Goal: Task Accomplishment & Management: Use online tool/utility

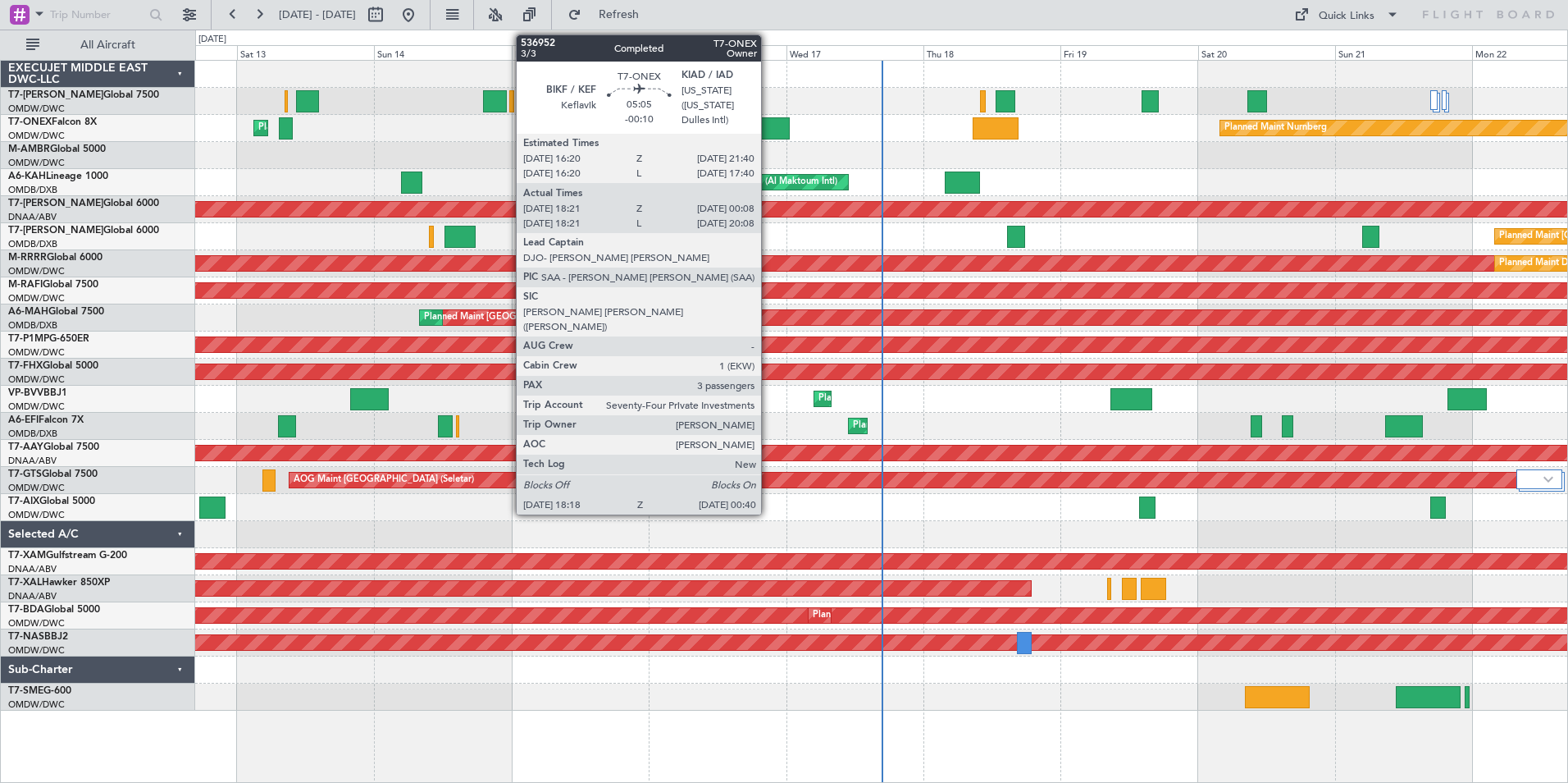
click at [769, 133] on div at bounding box center [771, 129] width 37 height 22
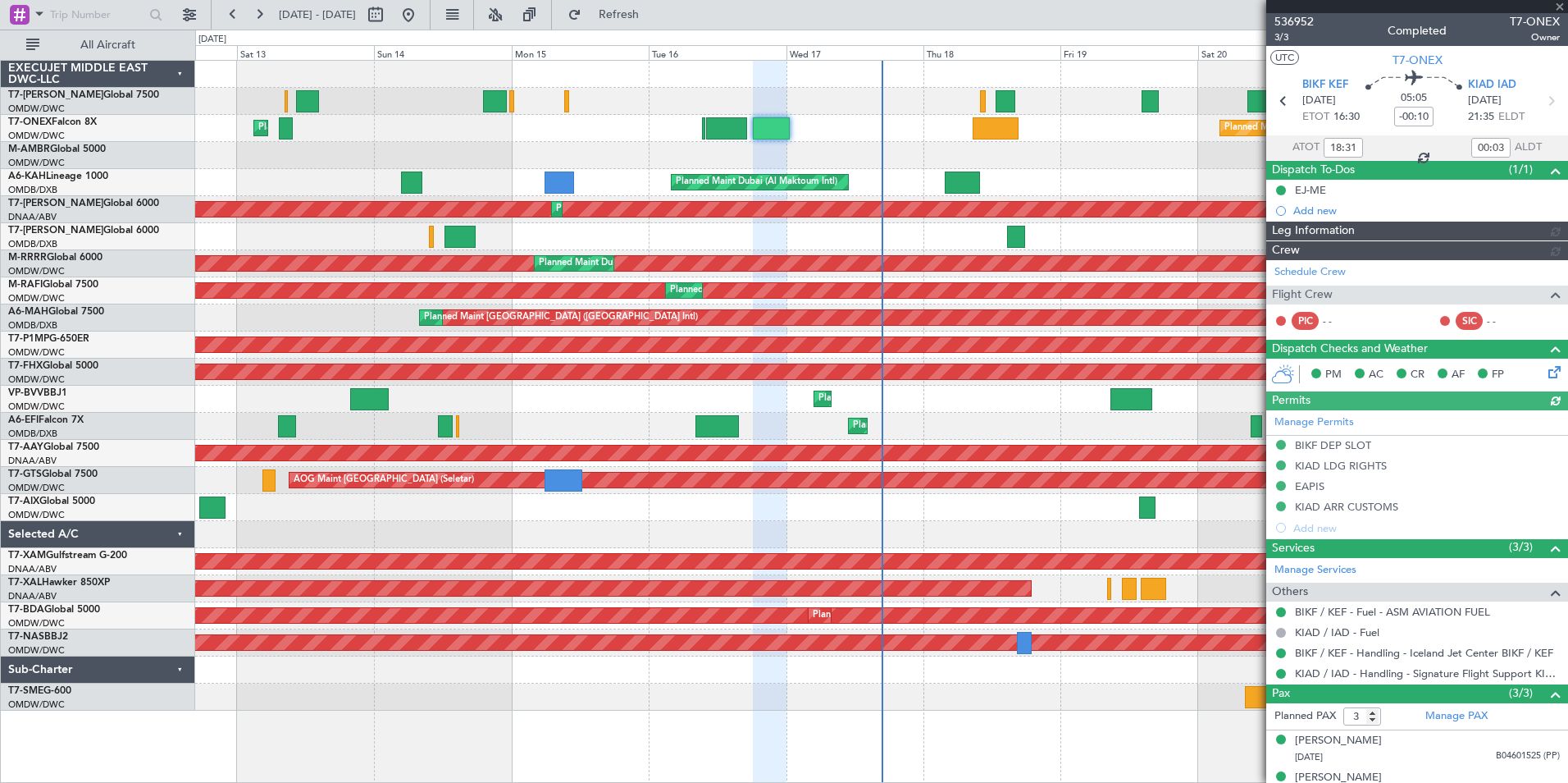
type input "[PERSON_NAME] ([PERSON_NAME])"
type input "7311"
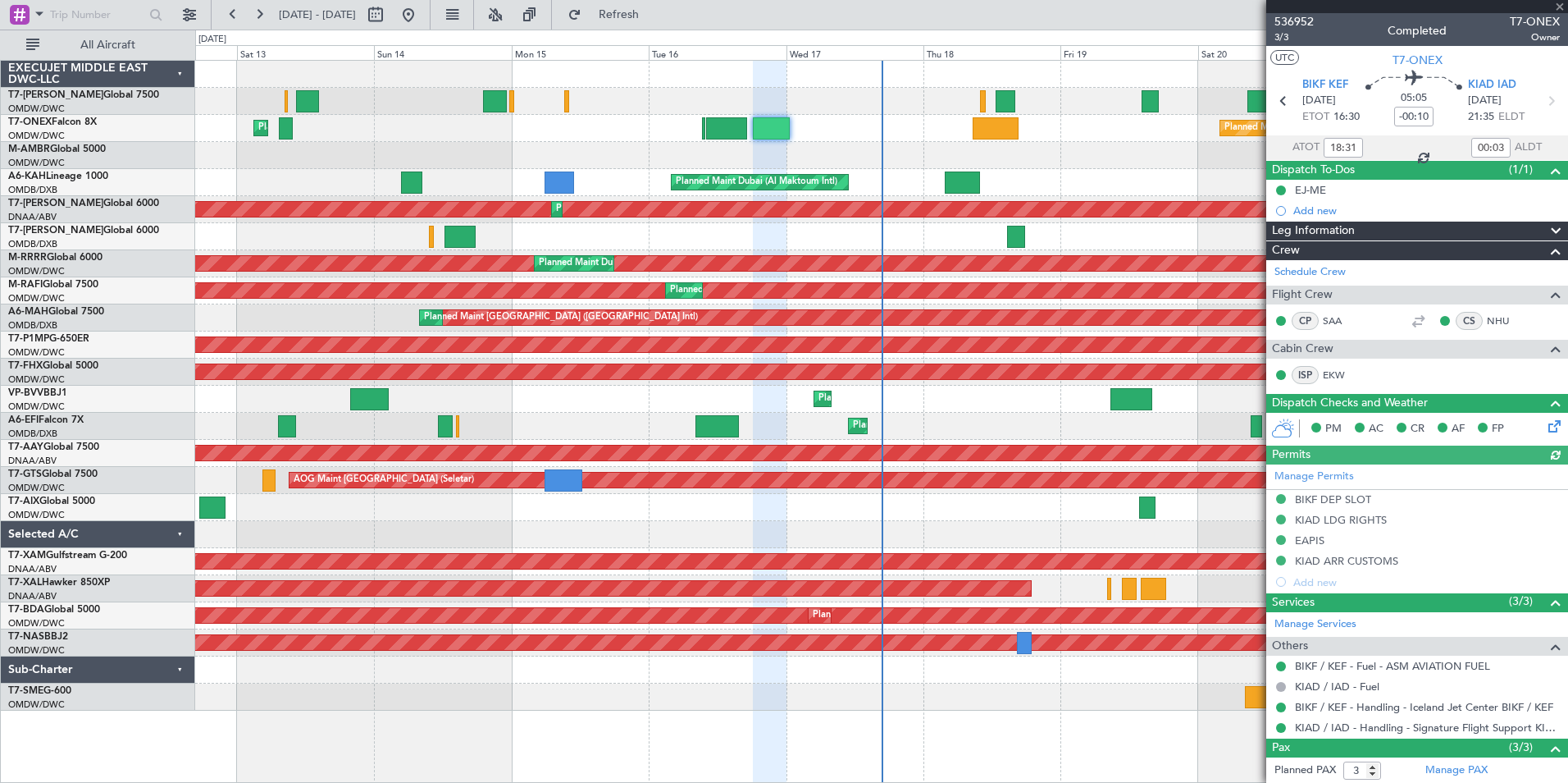
scroll to position [111, 0]
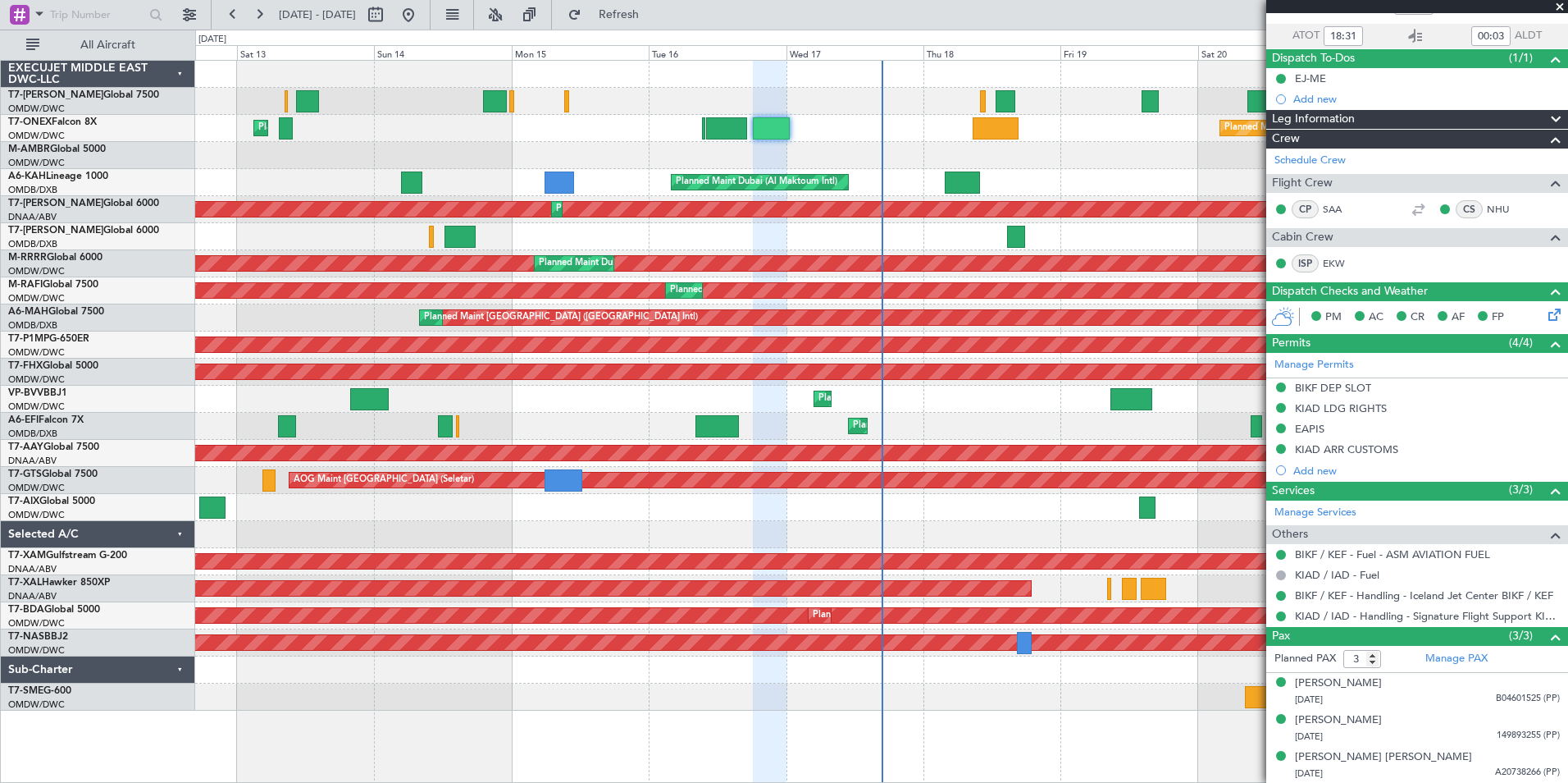
click at [1200, 745] on div "Planned Maint Nurnberg Planned Maint Dubai (Al Maktoum Intl) Planned Maint Lond…" at bounding box center [882, 422] width 1373 height 723
click at [1560, 6] on span at bounding box center [1560, 7] width 17 height 15
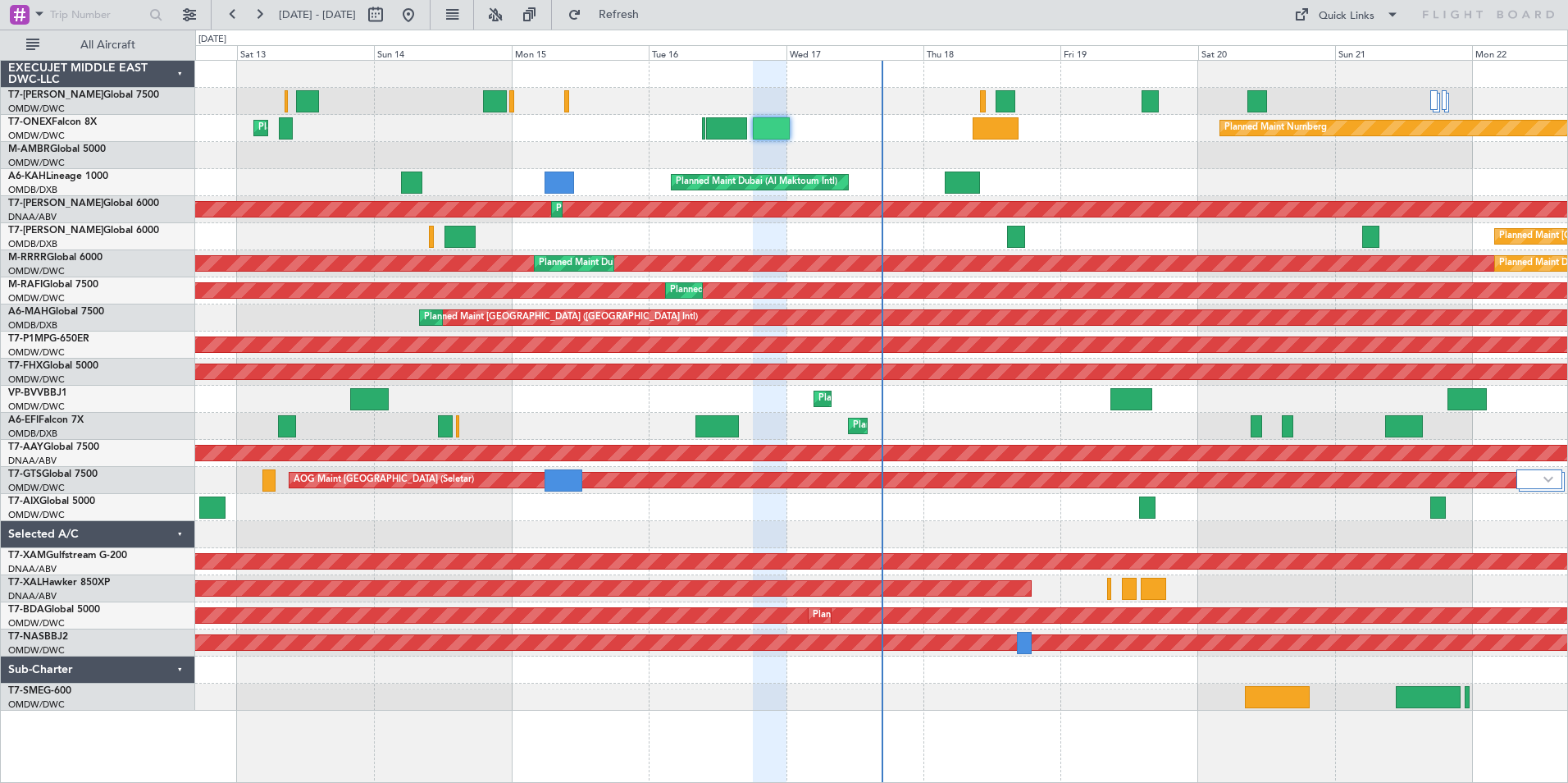
type input "0"
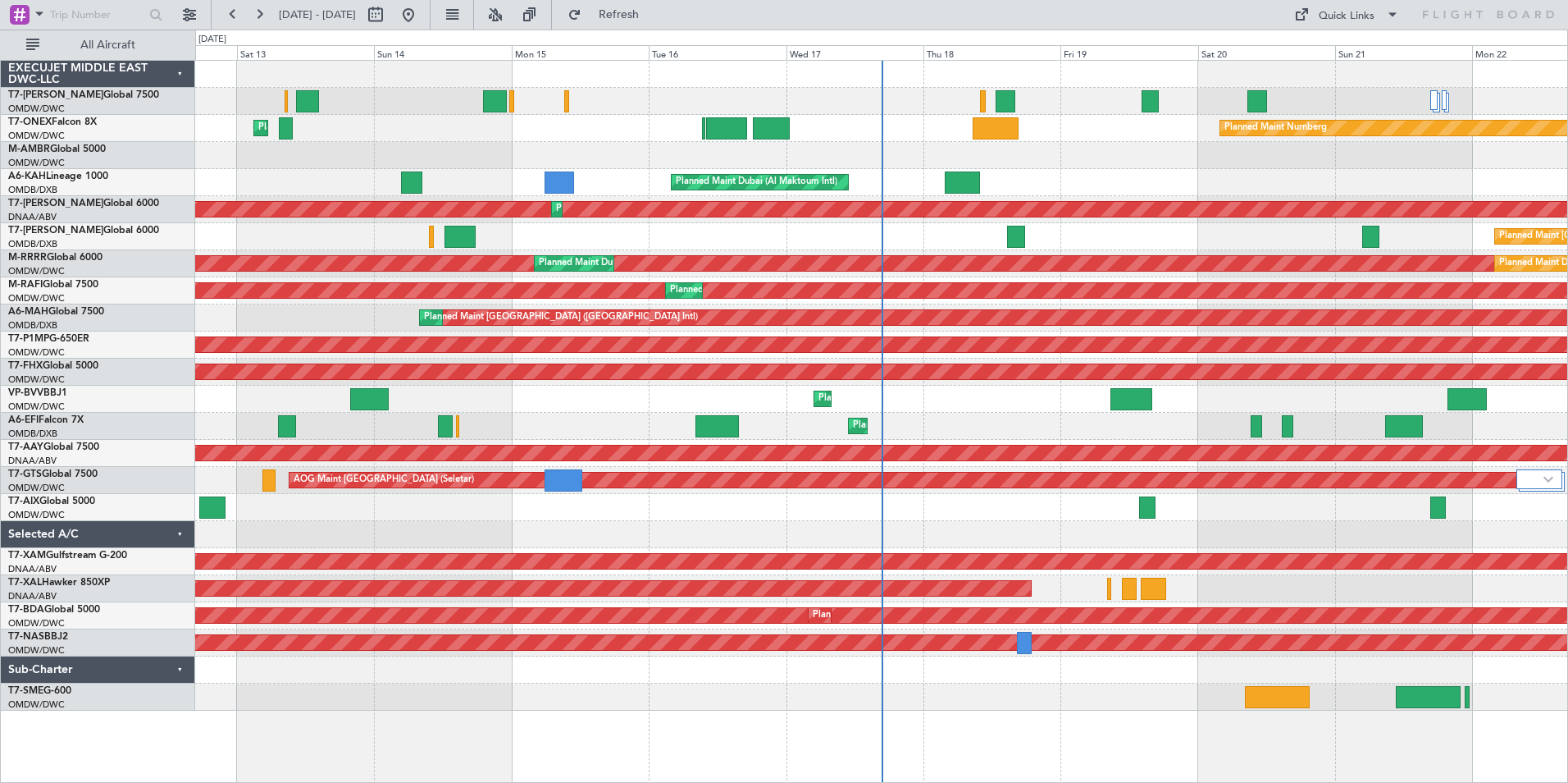
scroll to position [0, 0]
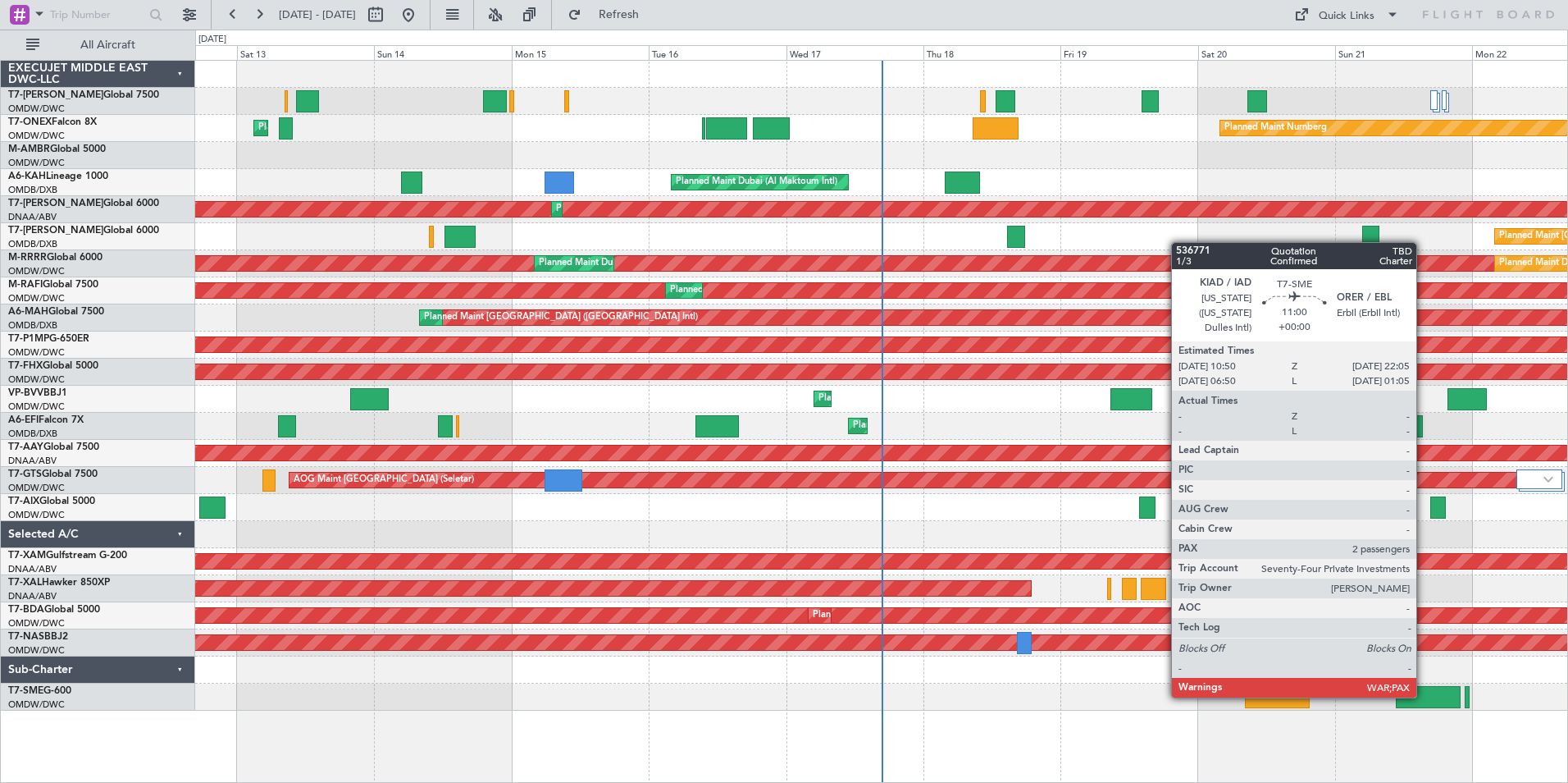
click at [1424, 696] on div at bounding box center [1428, 697] width 65 height 22
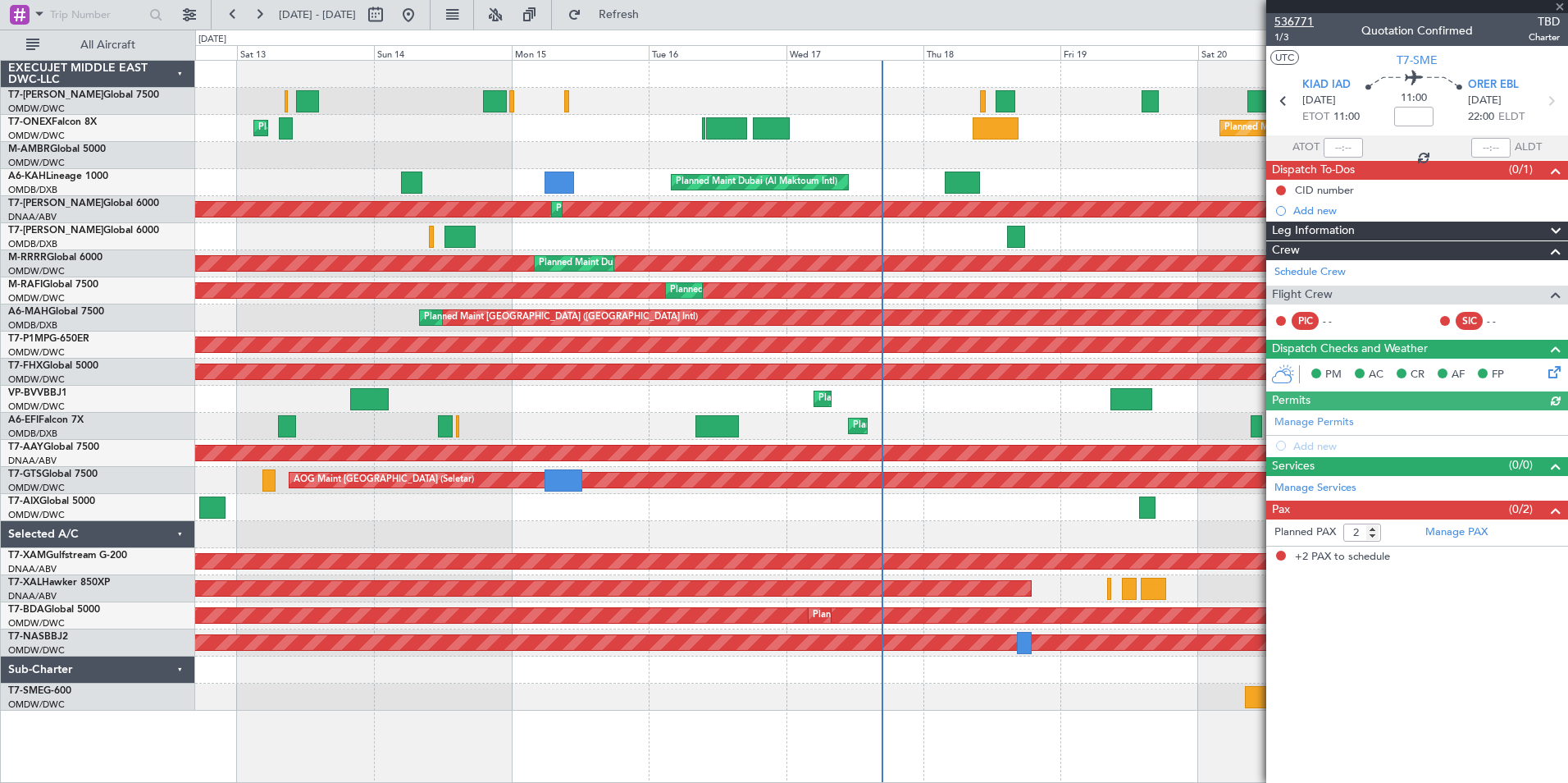
click at [1288, 20] on span "536771" at bounding box center [1294, 21] width 39 height 18
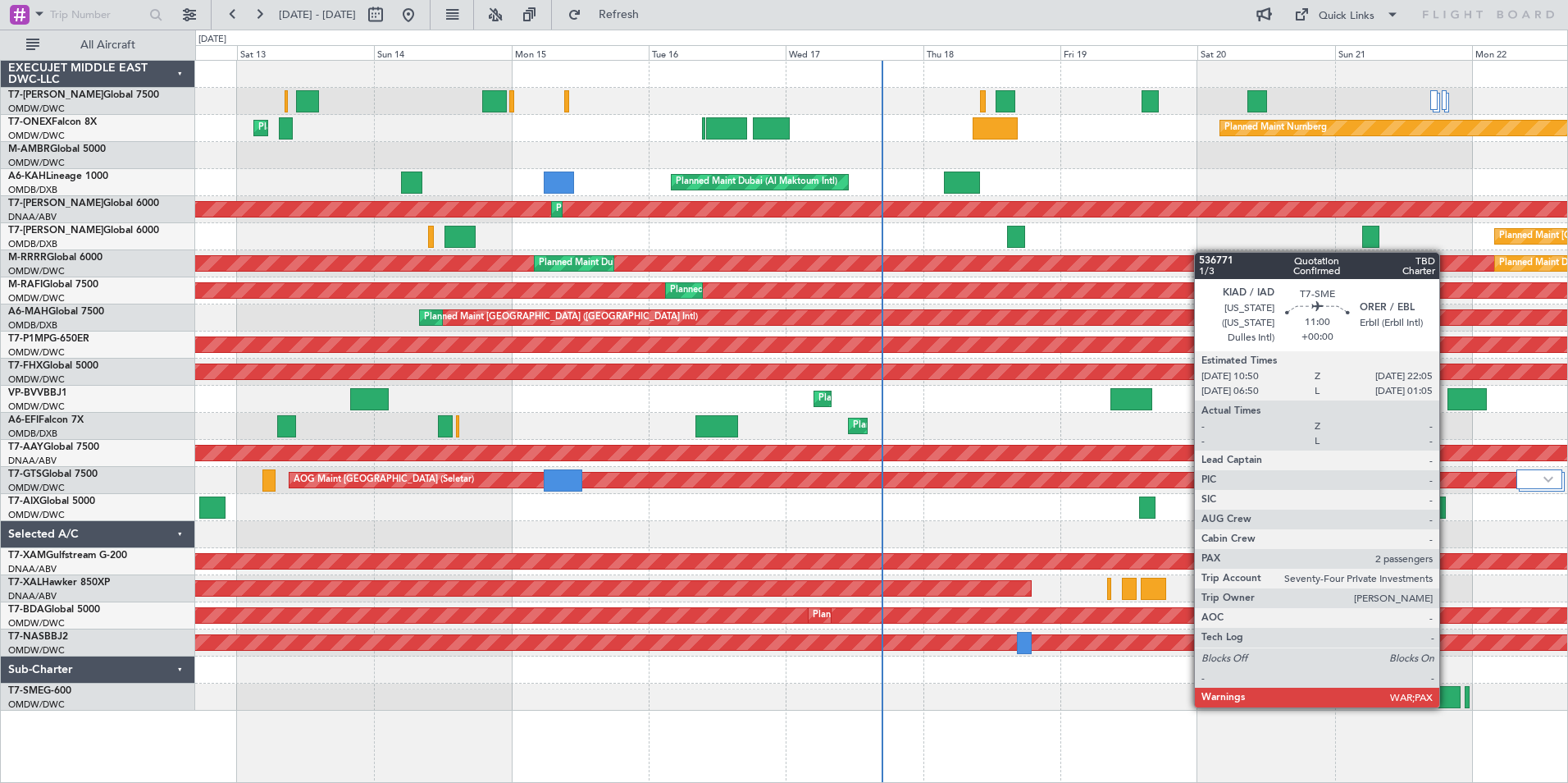
click at [1447, 705] on div at bounding box center [1428, 697] width 65 height 22
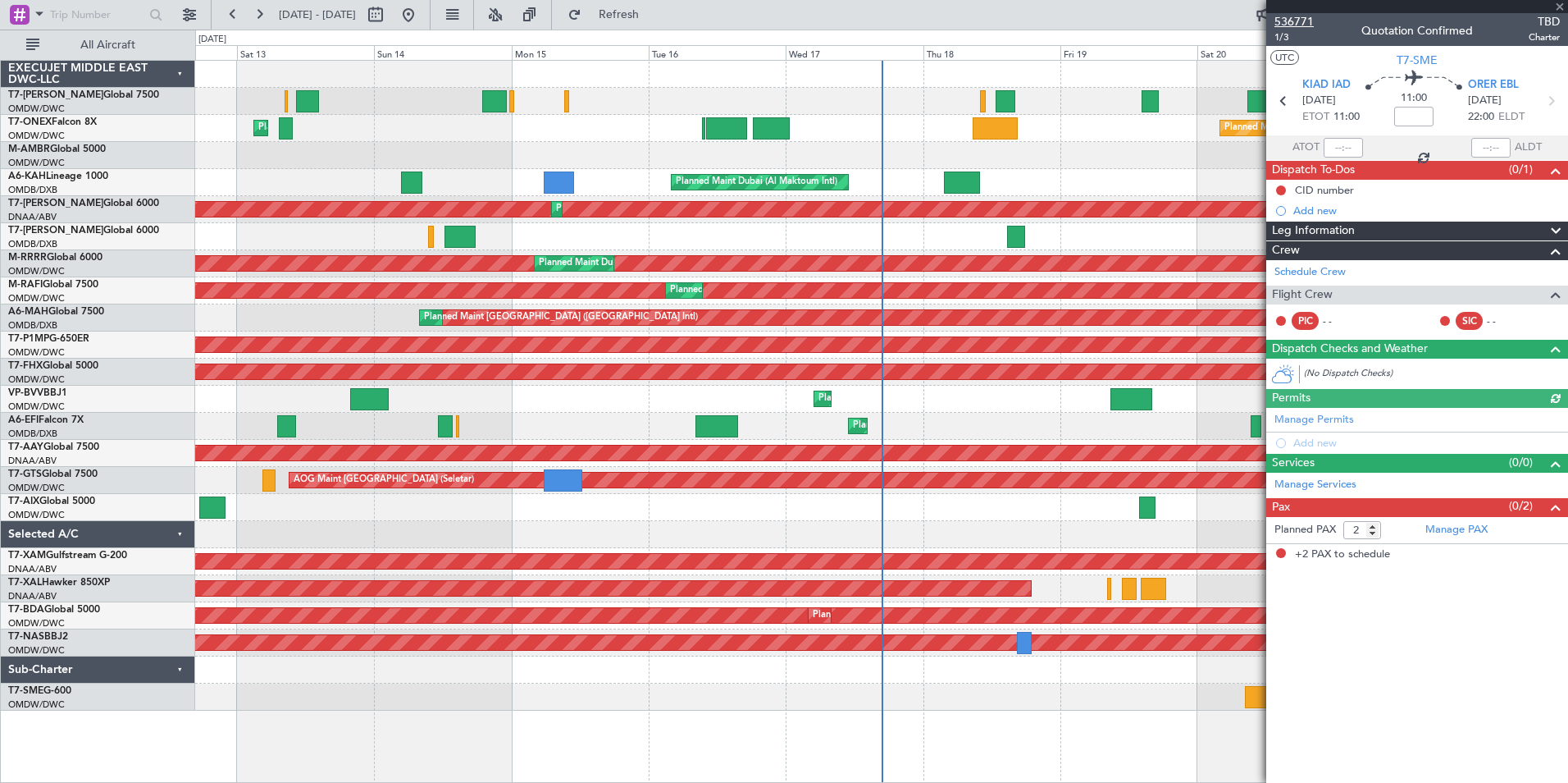
click at [1298, 19] on span "536771" at bounding box center [1294, 21] width 39 height 18
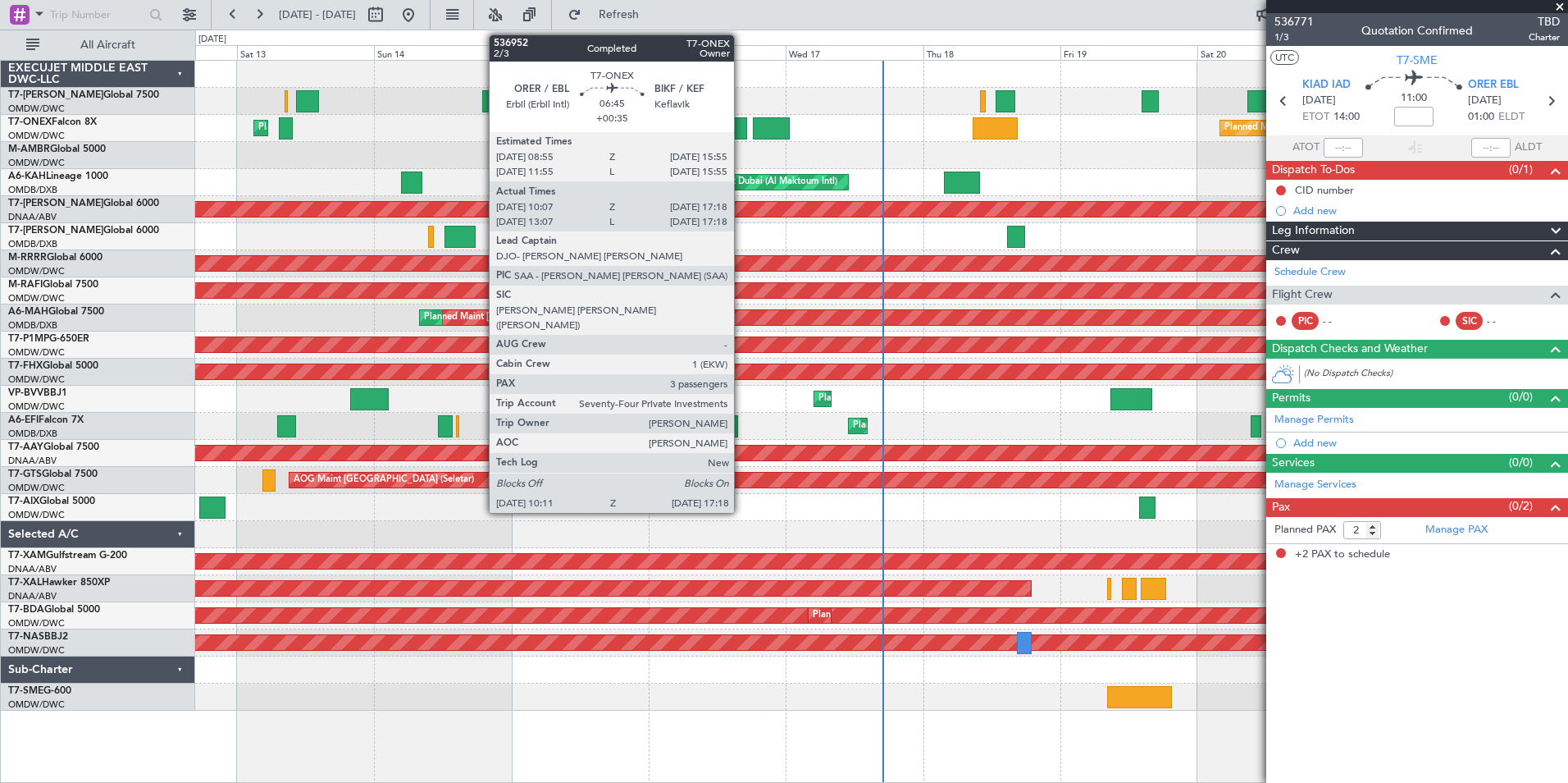
click at [741, 129] on div at bounding box center [726, 129] width 41 height 22
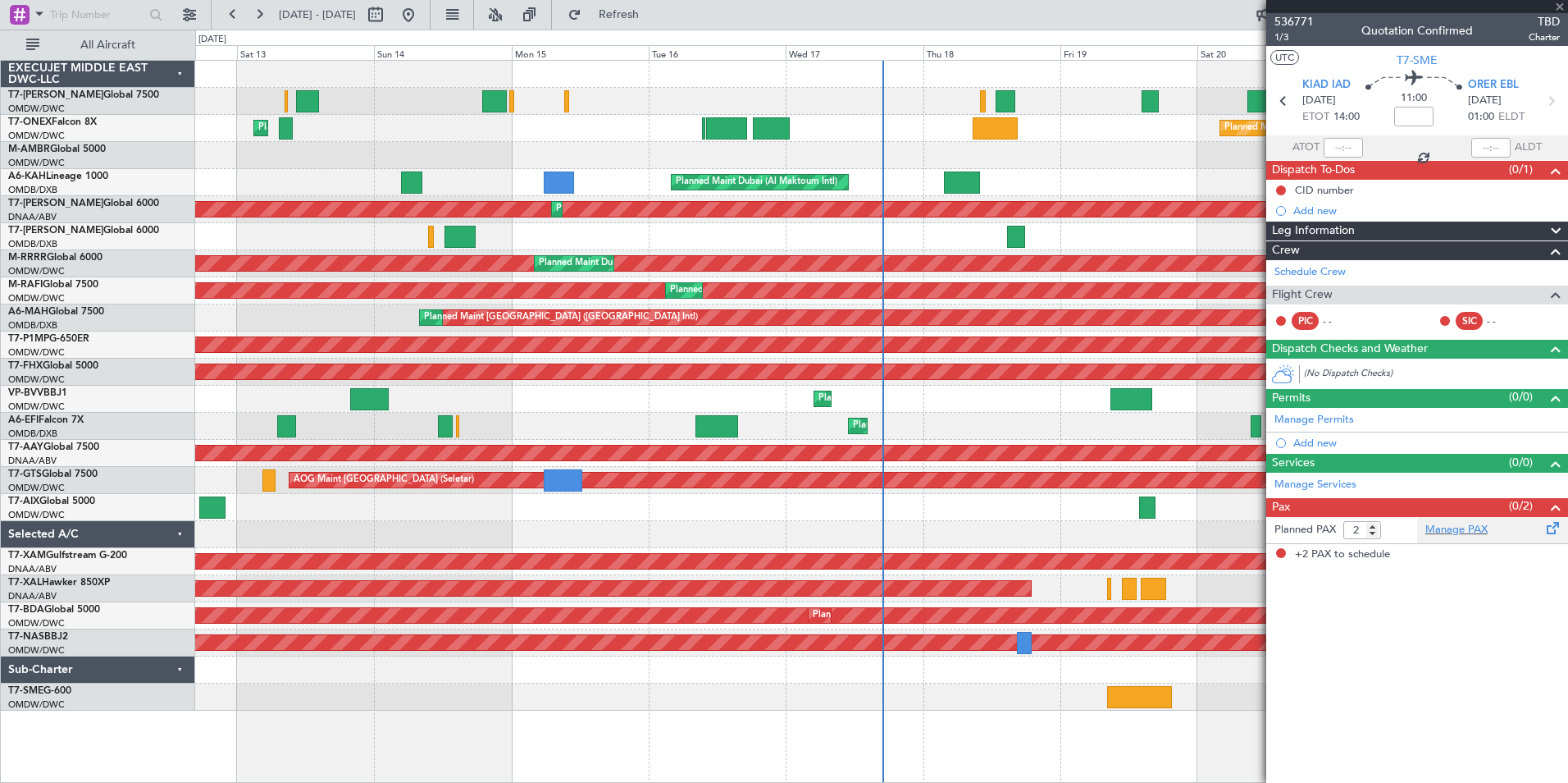
type input "+00:35"
type input "10:17"
type input "17:13"
type input "3"
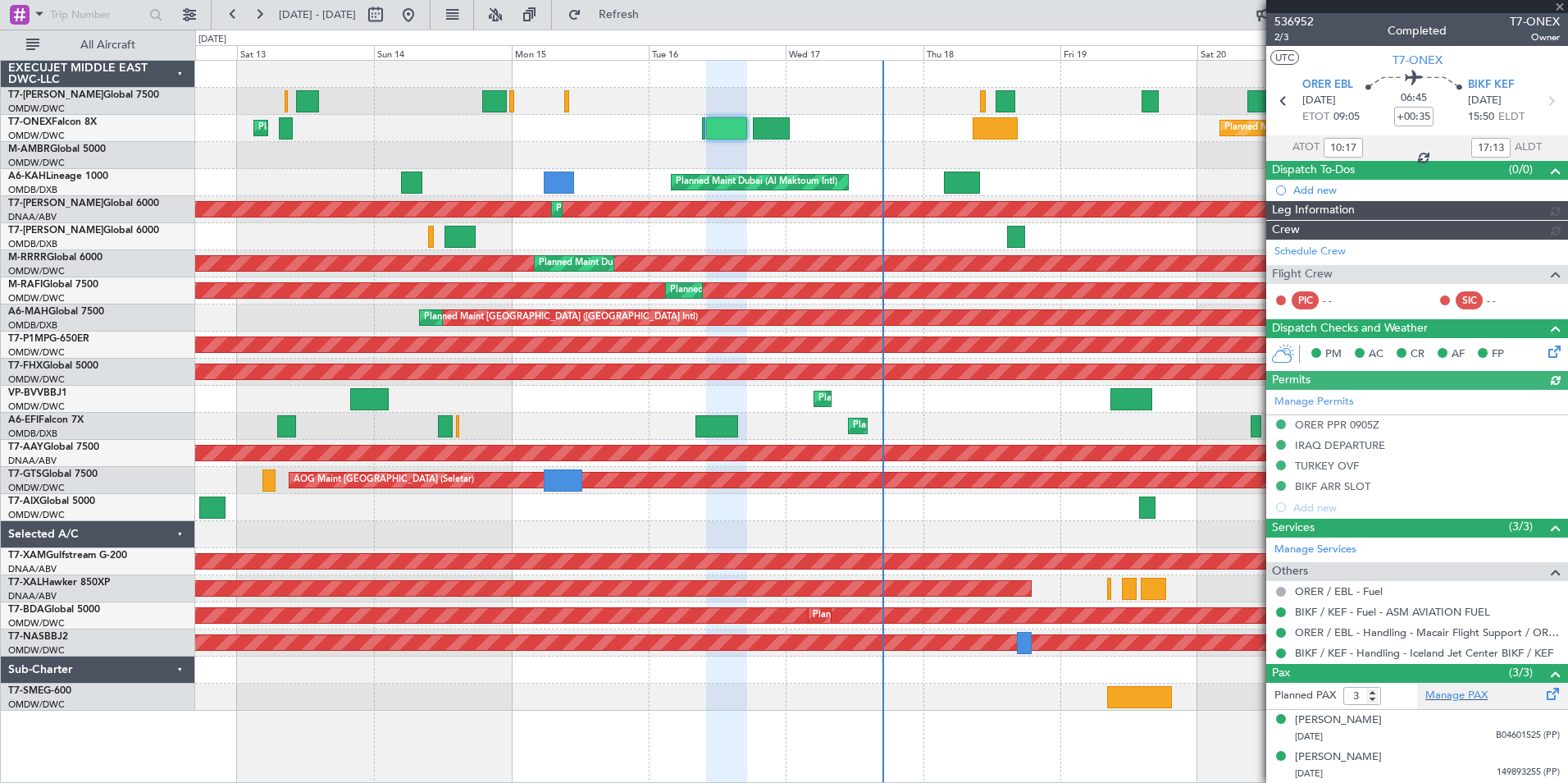
type input "[PERSON_NAME] ([PERSON_NAME])"
type input "7310"
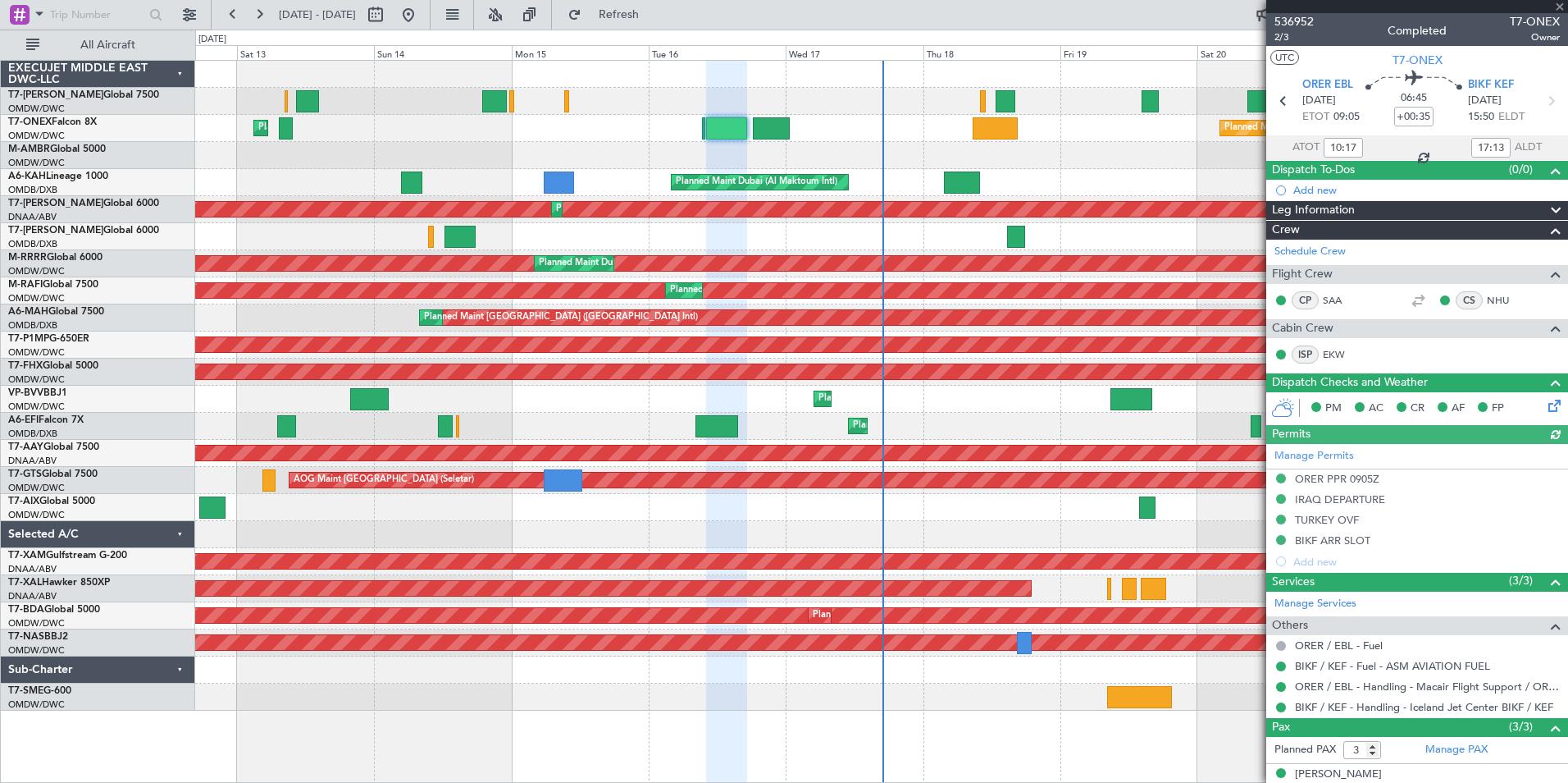
scroll to position [91, 0]
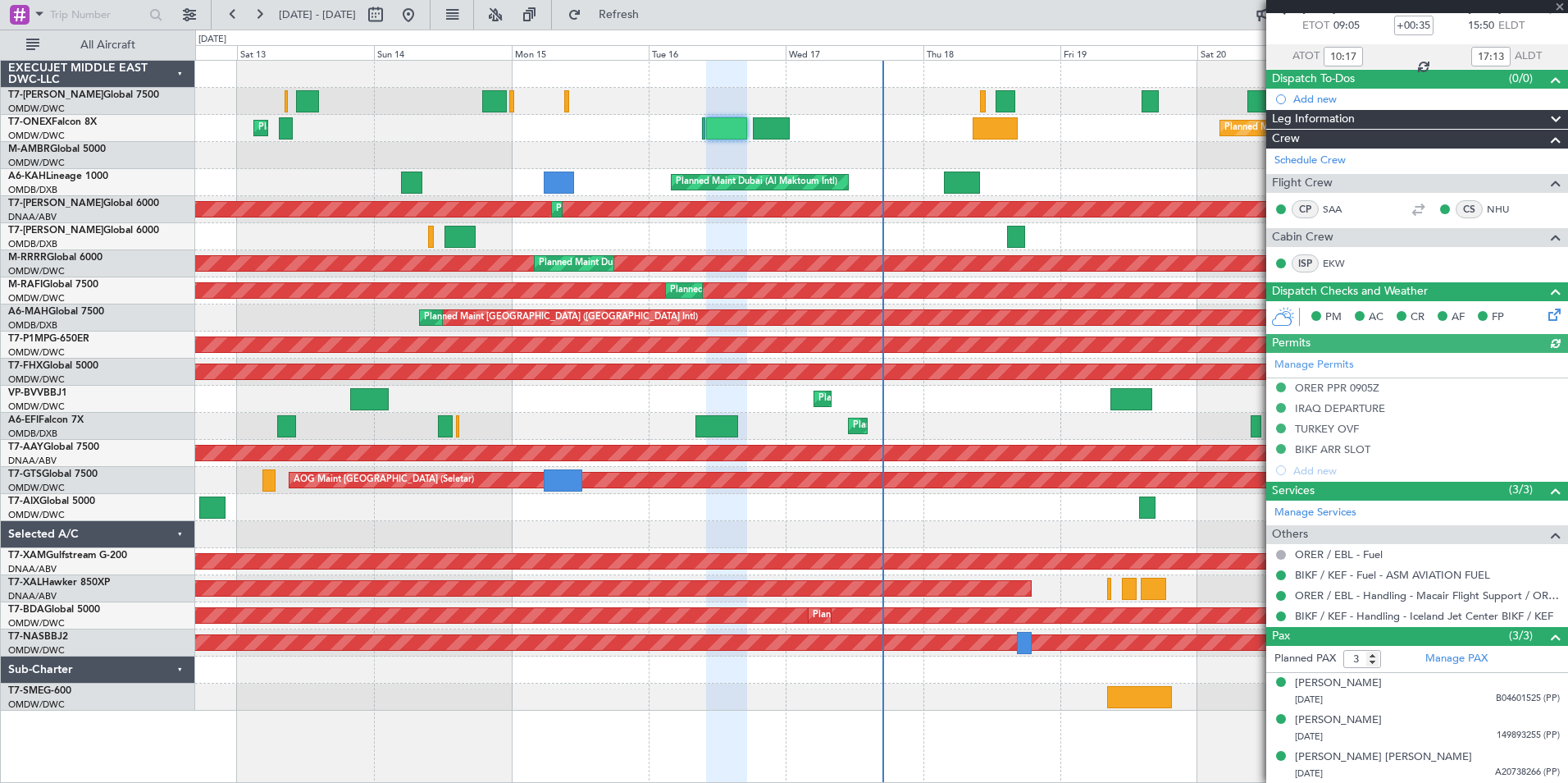
type input "[PERSON_NAME] ([PERSON_NAME])"
type input "7310"
type input "[PERSON_NAME] ([PERSON_NAME])"
type input "7310"
click at [1557, 8] on span at bounding box center [1560, 7] width 17 height 15
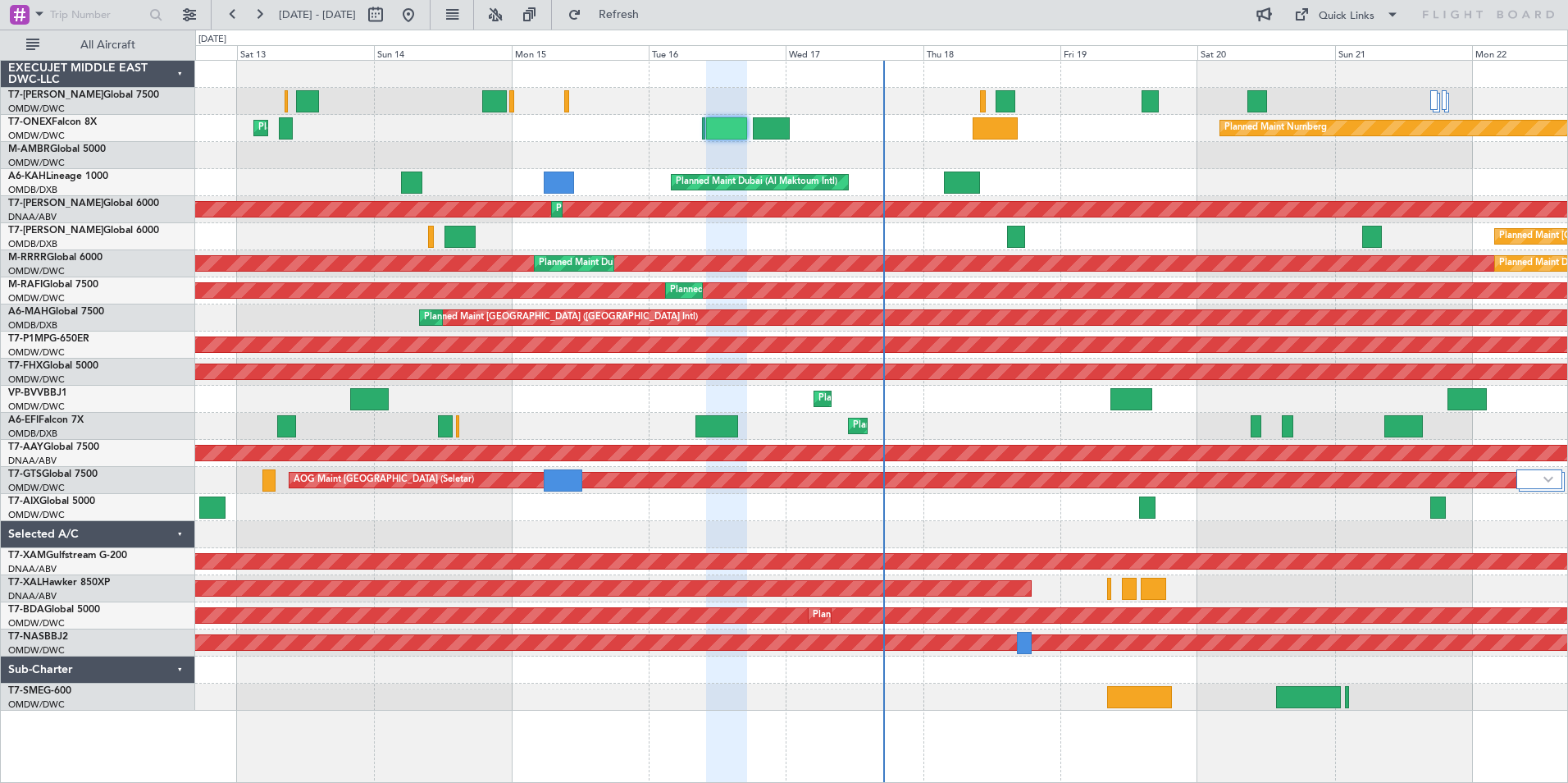
type input "0"
